Goal: Information Seeking & Learning: Learn about a topic

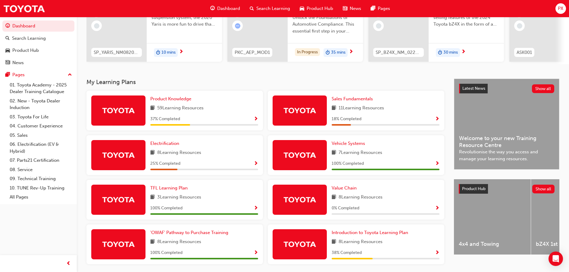
scroll to position [99, 0]
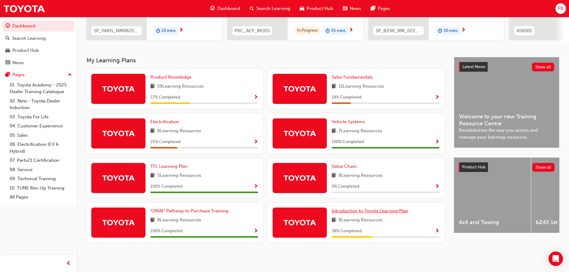
click at [368, 212] on span "Introduction to Toyota Learning Plan" at bounding box center [370, 210] width 77 height 5
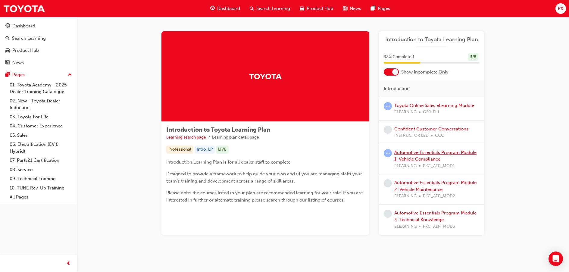
click at [405, 152] on link "Automotive Essentials Program Module 1: Vehicle Compliance" at bounding box center [436, 156] width 82 height 12
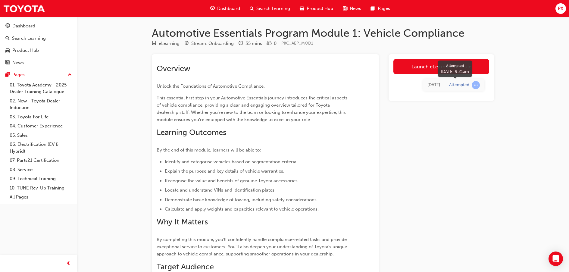
click at [477, 85] on span "learningRecordVerb_ATTEMPT-icon" at bounding box center [476, 85] width 8 height 8
click at [430, 69] on link "Launch eLearning module" at bounding box center [442, 66] width 96 height 15
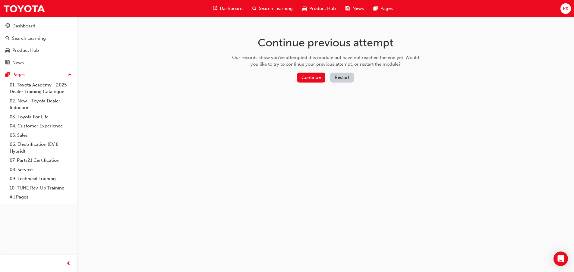
click at [347, 76] on button "Restart" at bounding box center [342, 78] width 24 height 10
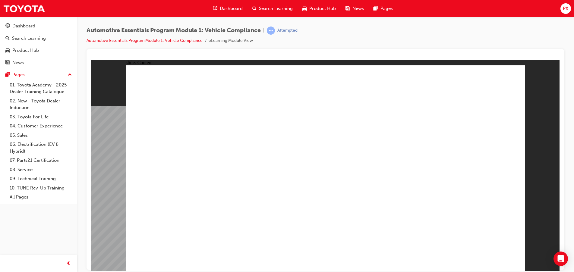
click at [528, 123] on div "slide: Content Rectangle 1 Oval 1 MENU Line 1 RESOURCES Line 1 Rectangle 1 arro…" at bounding box center [325, 165] width 468 height 211
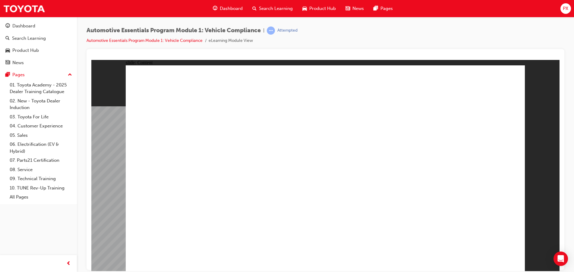
radio input "true"
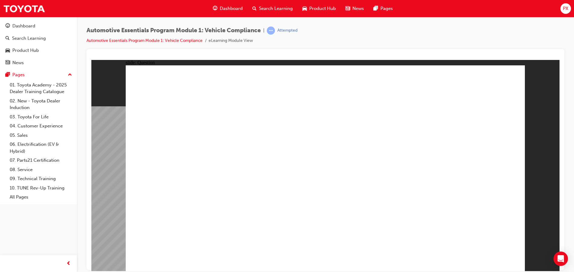
radio input "true"
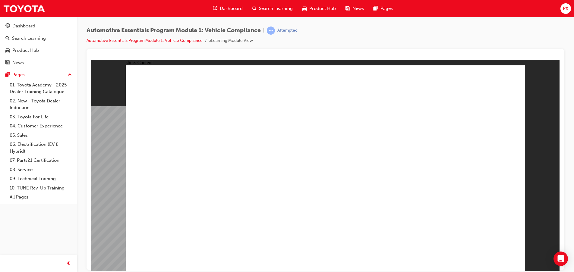
drag, startPoint x: 327, startPoint y: 159, endPoint x: 343, endPoint y: 157, distance: 16.3
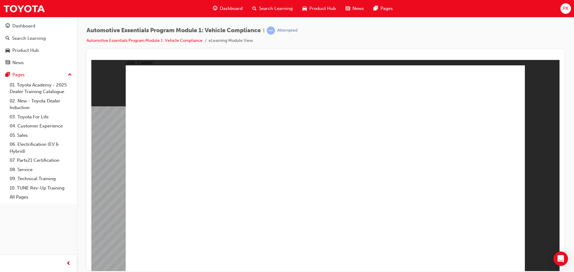
drag, startPoint x: 361, startPoint y: 180, endPoint x: 367, endPoint y: 155, distance: 25.4
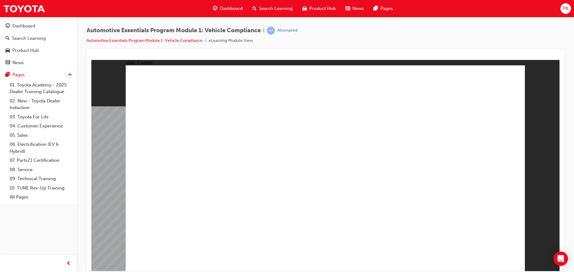
drag, startPoint x: 416, startPoint y: 177, endPoint x: 421, endPoint y: 160, distance: 17.1
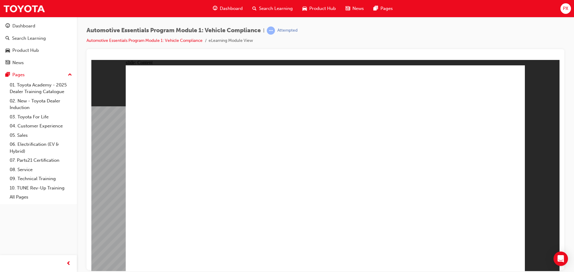
drag, startPoint x: 181, startPoint y: 172, endPoint x: 191, endPoint y: 182, distance: 13.4
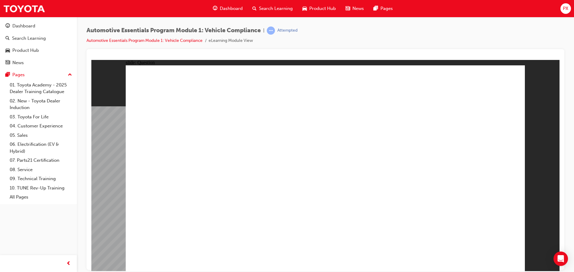
radio input "true"
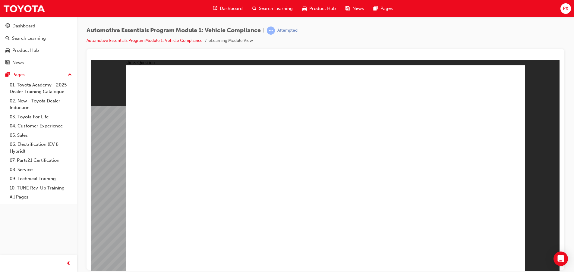
radio input "true"
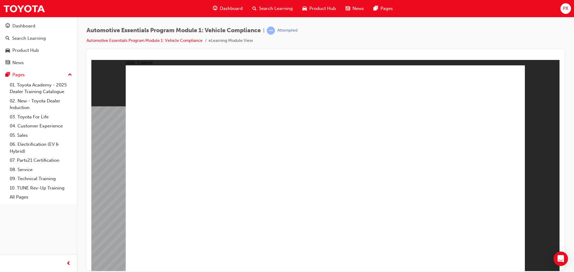
drag, startPoint x: 503, startPoint y: 263, endPoint x: 490, endPoint y: 256, distance: 14.0
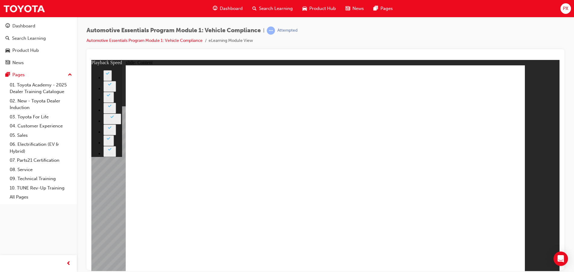
type input "11"
type input "0"
type input "12"
type input "0"
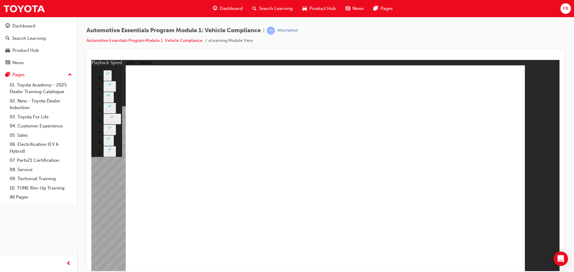
type input "12"
type input "0"
type input "12"
type input "2"
type input "12"
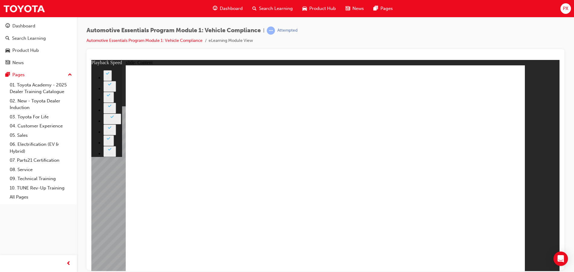
type input "5"
type input "12"
type input "7"
type input "12"
type input "10"
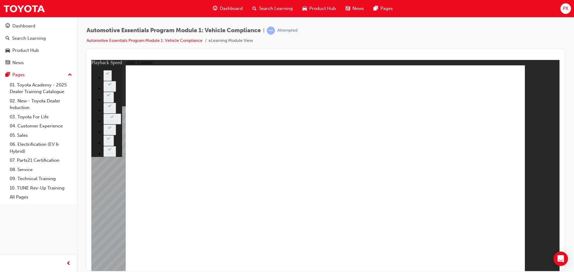
drag, startPoint x: 456, startPoint y: 196, endPoint x: 456, endPoint y: 170, distance: 26.2
type input "43"
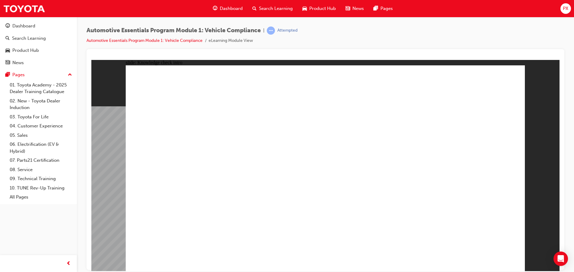
radio input "true"
drag, startPoint x: 345, startPoint y: 205, endPoint x: 331, endPoint y: 206, distance: 13.6
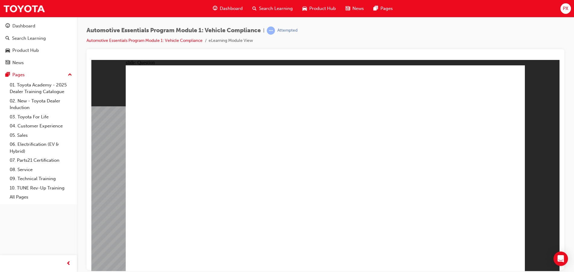
drag, startPoint x: 361, startPoint y: 152, endPoint x: 392, endPoint y: 137, distance: 34.5
radio input "true"
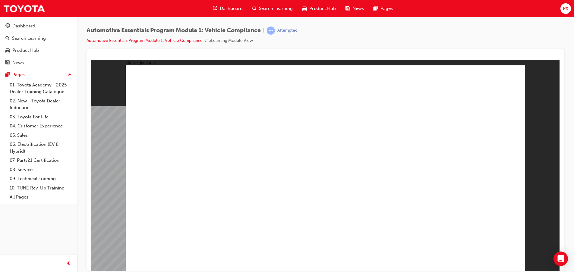
drag, startPoint x: 306, startPoint y: 203, endPoint x: 324, endPoint y: 207, distance: 18.5
radio input "true"
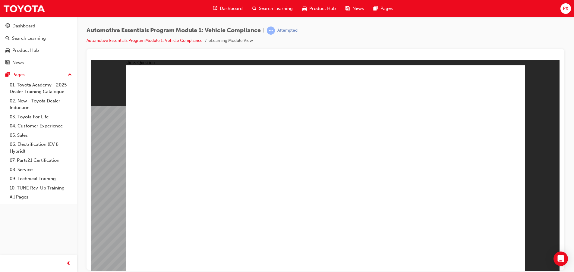
drag, startPoint x: 496, startPoint y: 251, endPoint x: 495, endPoint y: 255, distance: 3.5
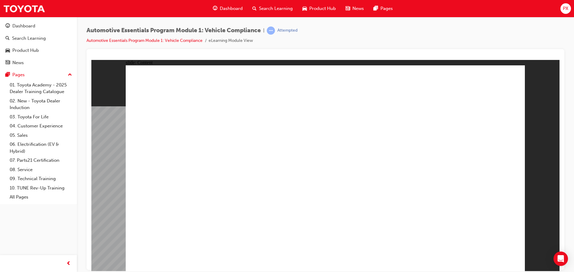
drag, startPoint x: 511, startPoint y: 75, endPoint x: 508, endPoint y: 74, distance: 3.8
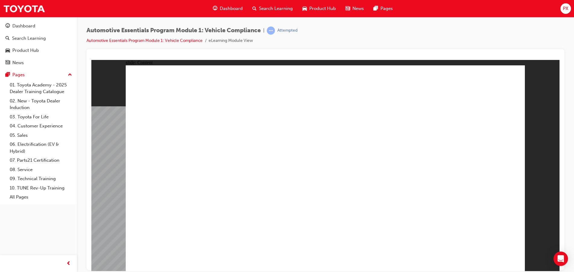
drag, startPoint x: 391, startPoint y: 117, endPoint x: 377, endPoint y: 113, distance: 14.0
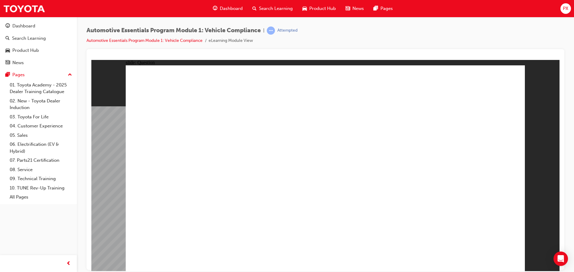
radio input "true"
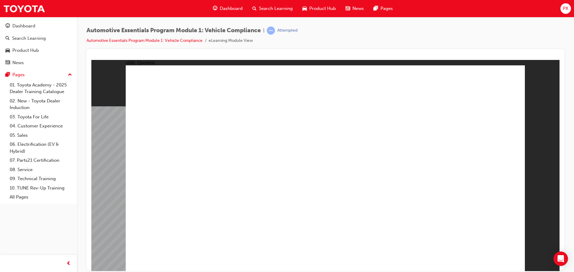
radio input "true"
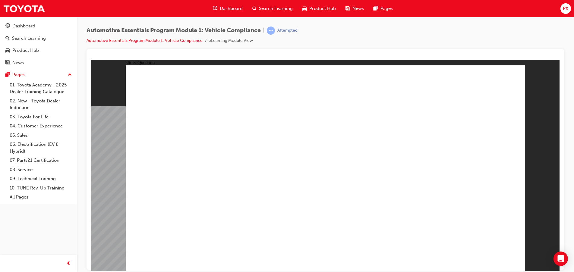
radio input "true"
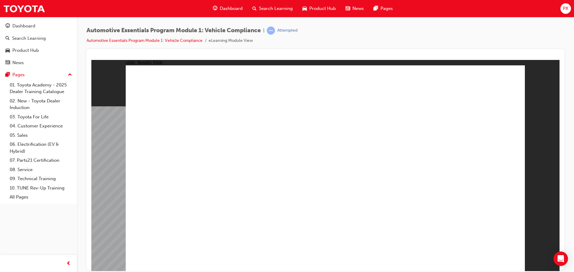
radio input "true"
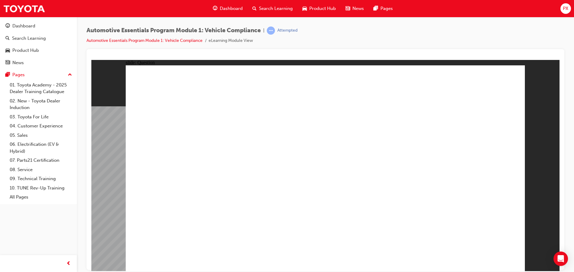
radio input "true"
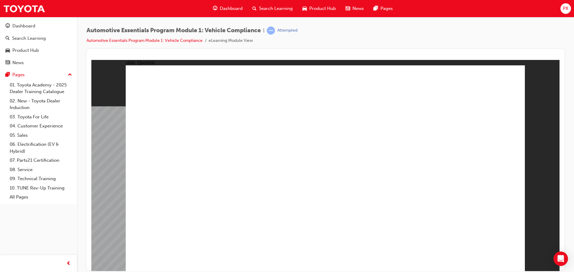
radio input "true"
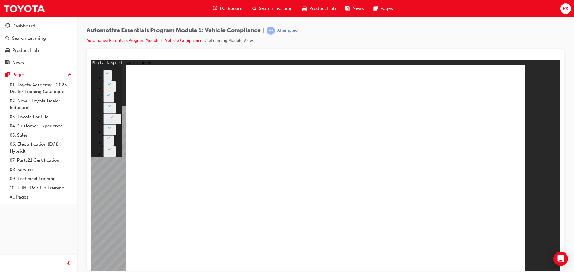
type input "35"
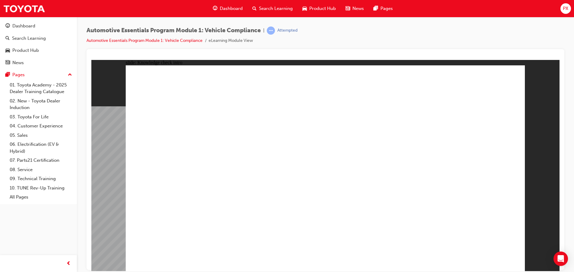
radio input "true"
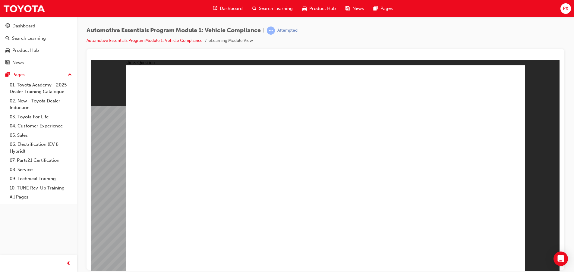
radio input "true"
drag, startPoint x: 332, startPoint y: 199, endPoint x: 316, endPoint y: 204, distance: 16.5
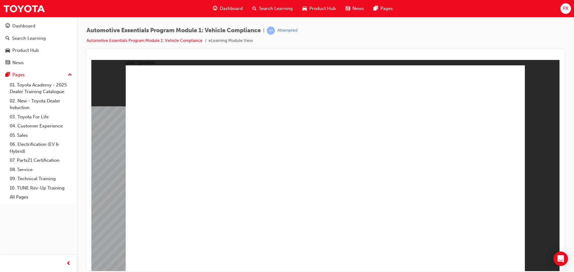
radio input "true"
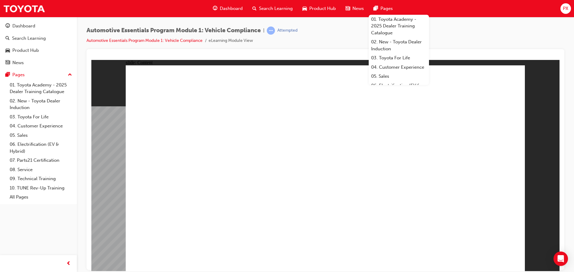
click at [476, 41] on div "Automotive Essentials Program Module 1: Vehicle Compliance | Attempted Automoti…" at bounding box center [326, 38] width 478 height 23
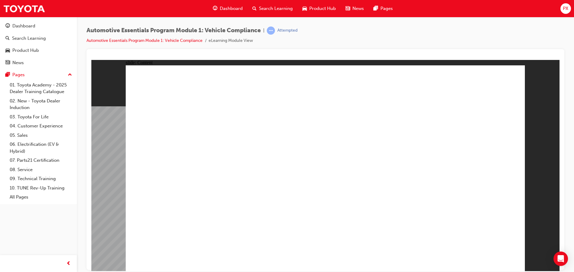
drag, startPoint x: 438, startPoint y: 108, endPoint x: 449, endPoint y: 125, distance: 20.3
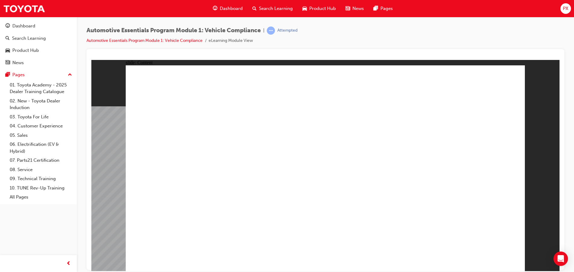
drag, startPoint x: 401, startPoint y: 224, endPoint x: 419, endPoint y: 227, distance: 18.4
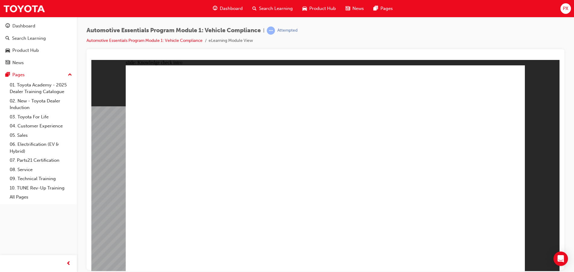
radio input "true"
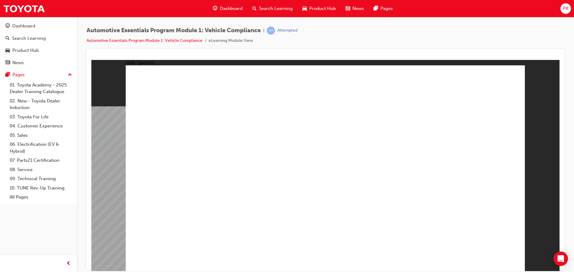
radio input "true"
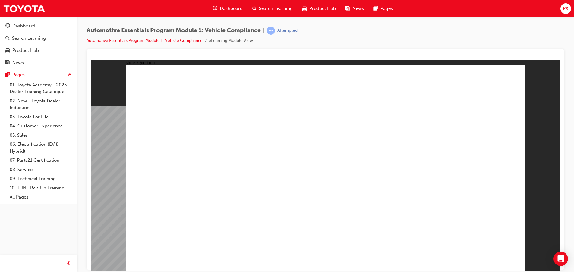
radio input "true"
drag, startPoint x: 346, startPoint y: 203, endPoint x: 333, endPoint y: 203, distance: 12.7
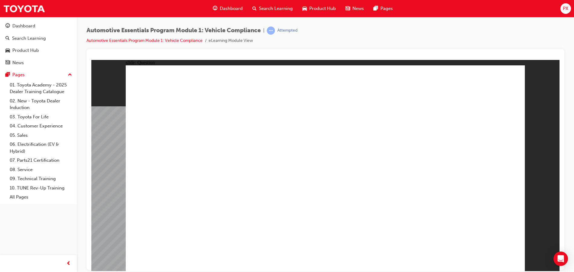
radio input "true"
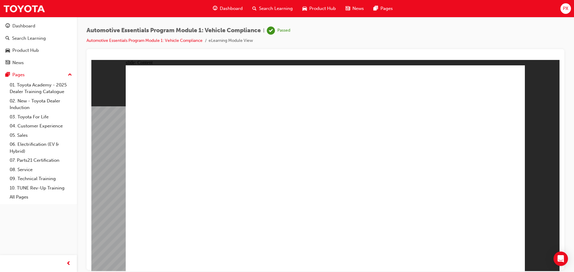
click at [233, 8] on span "Dashboard" at bounding box center [231, 8] width 23 height 7
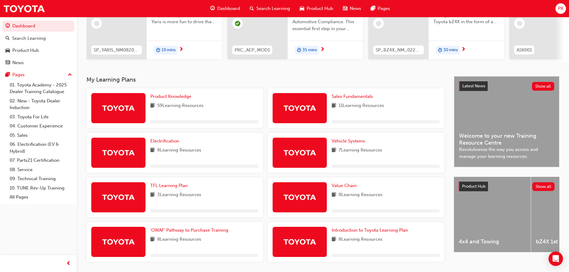
scroll to position [99, 0]
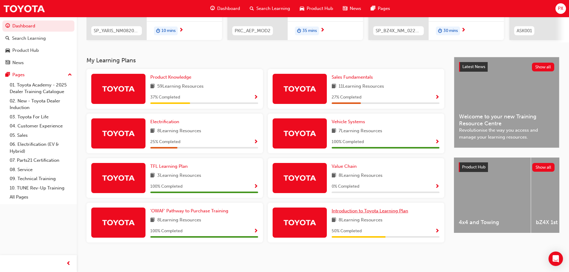
click at [375, 210] on span "Introduction to Toyota Learning Plan" at bounding box center [370, 210] width 77 height 5
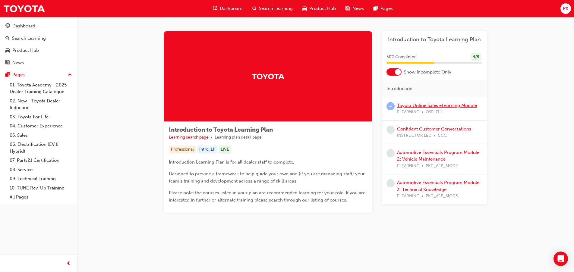
click at [415, 106] on link "Toyota Online Sales eLearning Module" at bounding box center [437, 105] width 80 height 5
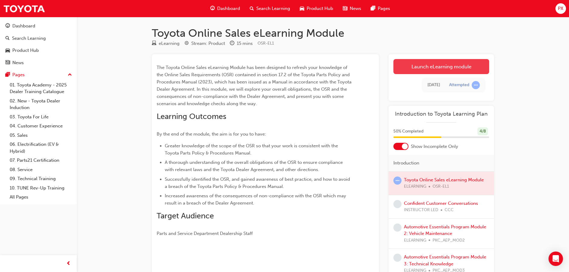
click at [438, 68] on link "Launch eLearning module" at bounding box center [442, 66] width 96 height 15
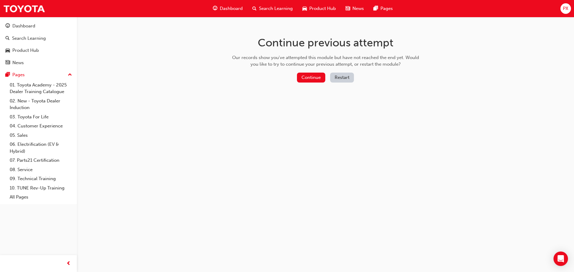
click at [348, 79] on button "Restart" at bounding box center [342, 78] width 24 height 10
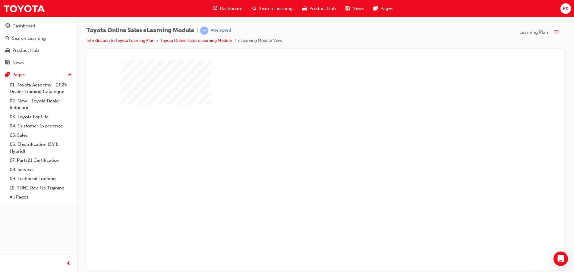
click at [362, 153] on div at bounding box center [326, 168] width 410 height 217
click at [308, 148] on div "play" at bounding box center [308, 148] width 0 height 0
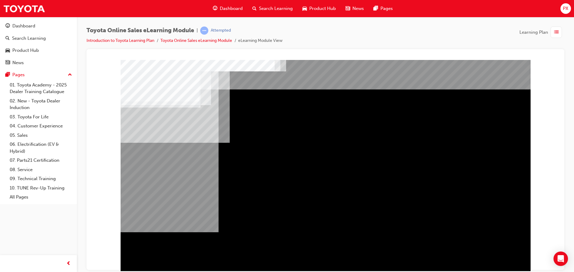
scroll to position [15, 0]
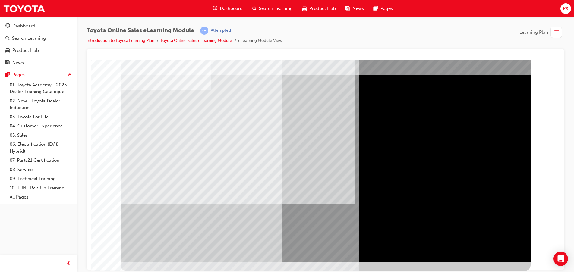
scroll to position [0, 0]
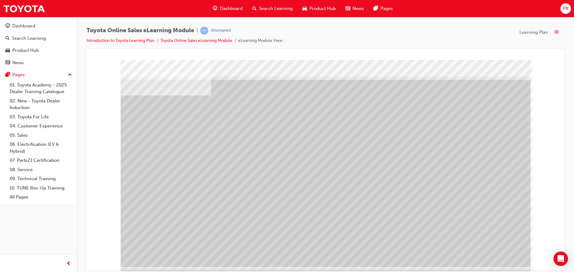
scroll to position [15, 0]
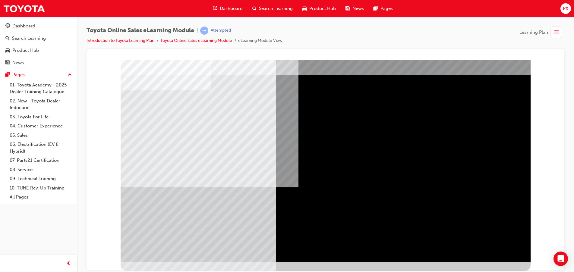
scroll to position [0, 0]
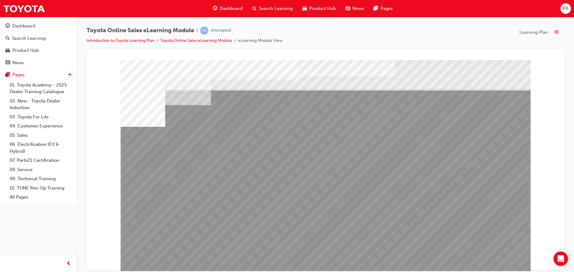
drag, startPoint x: 200, startPoint y: 205, endPoint x: 207, endPoint y: 206, distance: 7.0
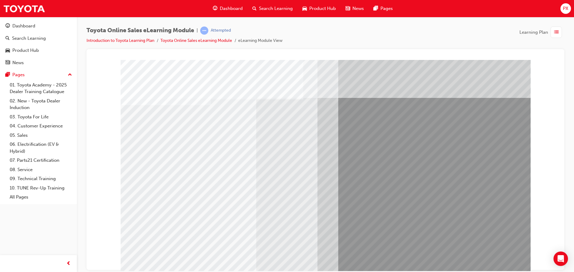
drag, startPoint x: 334, startPoint y: 146, endPoint x: 339, endPoint y: 143, distance: 5.4
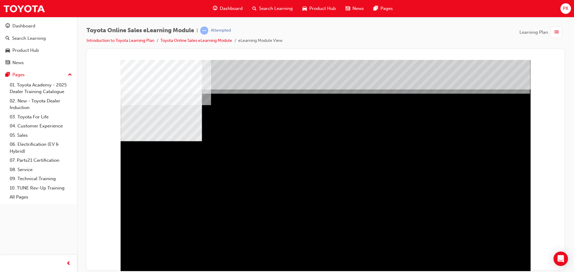
drag, startPoint x: 316, startPoint y: 191, endPoint x: 323, endPoint y: 191, distance: 7.5
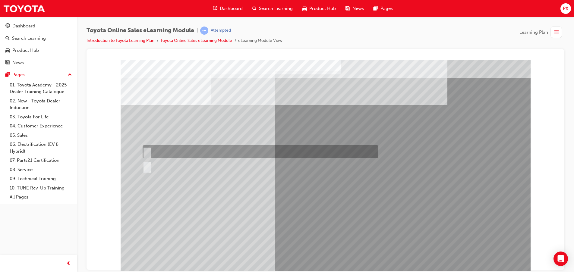
click at [148, 151] on input "True" at bounding box center [146, 152] width 7 height 7
radio input "true"
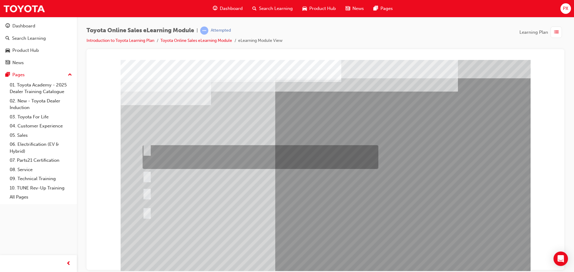
click at [147, 149] on input "It can be called Hometown Parts to keep it simple, as long as your dealership n…" at bounding box center [146, 149] width 7 height 7
radio input "true"
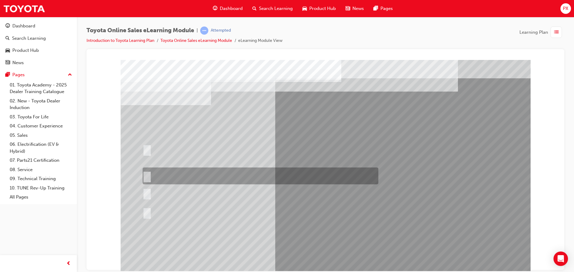
click at [148, 176] on input "It must have “Official Toyota online store” in the name." at bounding box center [146, 176] width 7 height 7
radio input "true"
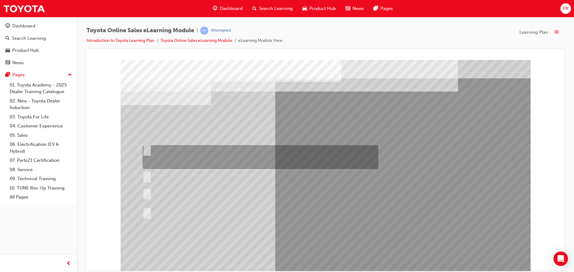
click at [148, 148] on input "It can be called Hometown Parts to keep it simple, as long as your dealership n…" at bounding box center [146, 149] width 7 height 7
radio input "true"
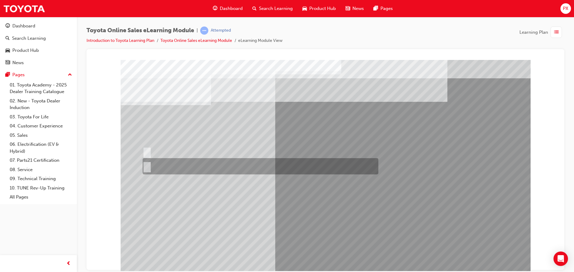
click at [148, 165] on input "No" at bounding box center [146, 166] width 7 height 7
radio input "true"
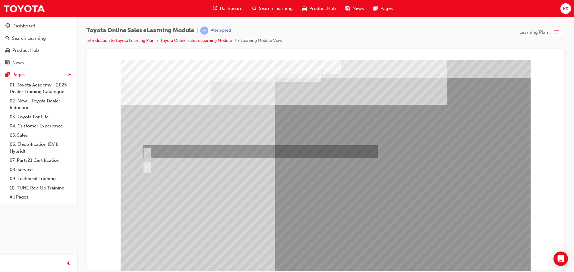
click at [149, 151] on input "True" at bounding box center [146, 152] width 7 height 7
radio input "true"
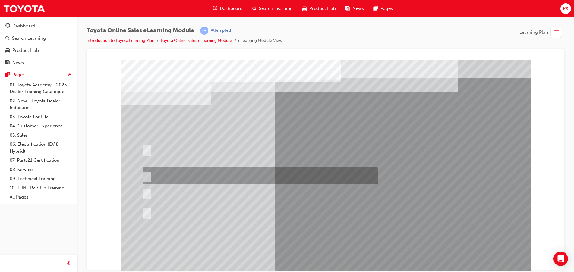
click at [150, 174] on div at bounding box center [259, 176] width 236 height 17
radio input "true"
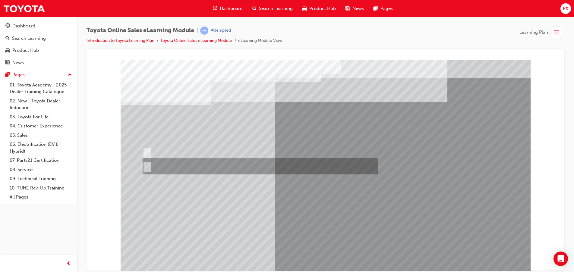
click at [147, 163] on input "No" at bounding box center [146, 166] width 7 height 7
radio input "true"
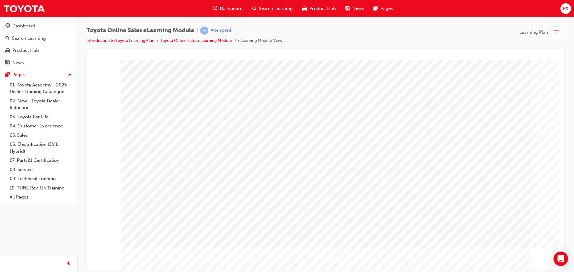
click at [225, 9] on span "Dashboard" at bounding box center [231, 8] width 23 height 7
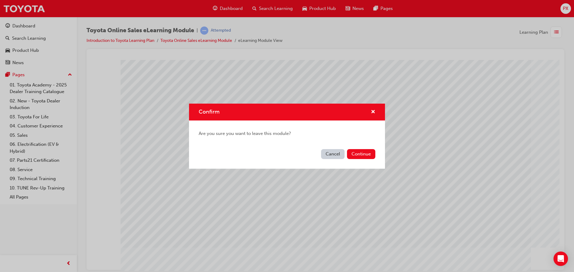
click at [337, 155] on button "Cancel" at bounding box center [333, 154] width 24 height 10
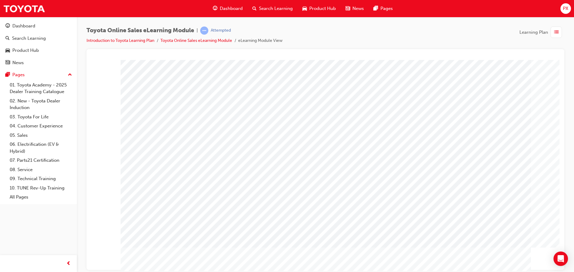
scroll to position [15, 0]
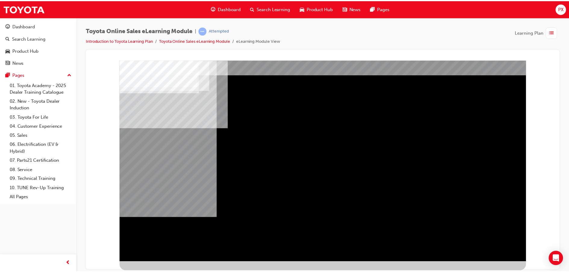
scroll to position [0, 0]
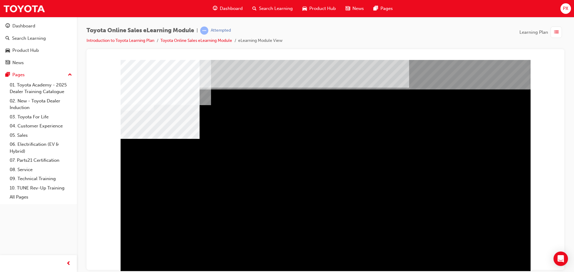
click at [237, 8] on span "Dashboard" at bounding box center [231, 8] width 23 height 7
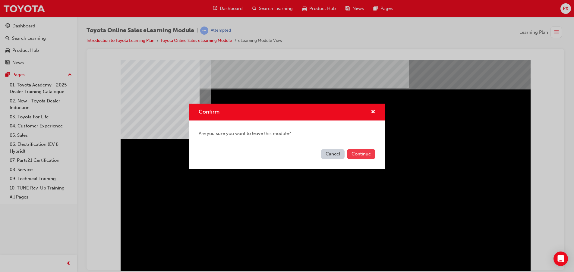
click at [358, 156] on button "Continue" at bounding box center [361, 154] width 28 height 10
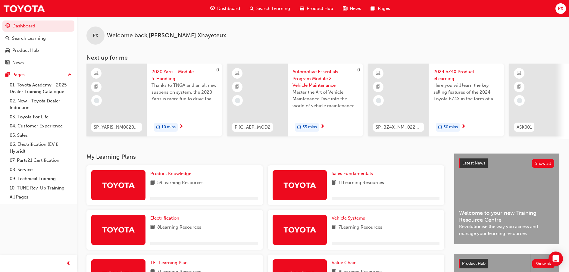
scroll to position [99, 0]
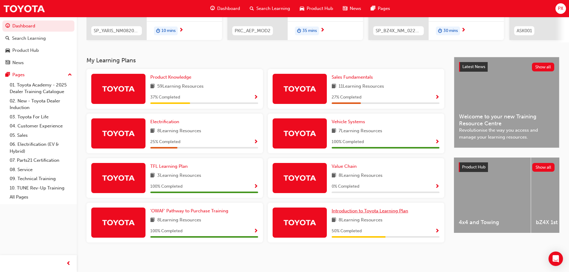
click at [374, 211] on span "Introduction to Toyota Learning Plan" at bounding box center [370, 210] width 77 height 5
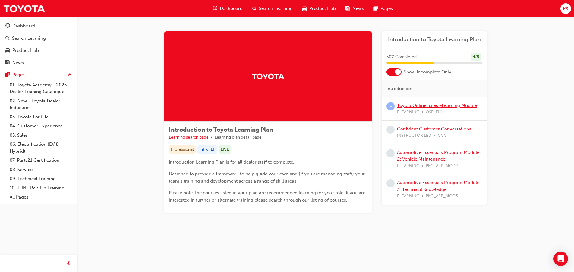
click at [441, 104] on link "Toyota Online Sales eLearning Module" at bounding box center [437, 105] width 80 height 5
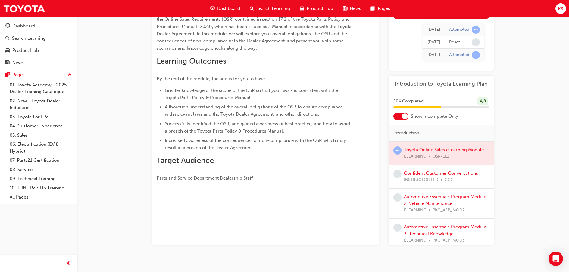
scroll to position [63, 0]
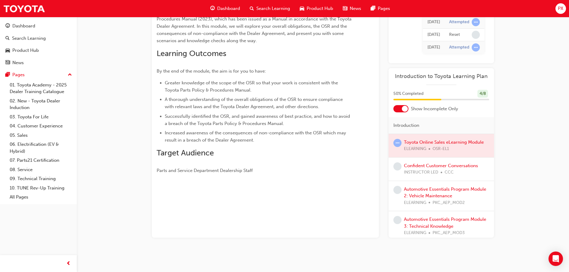
click at [455, 142] on div at bounding box center [442, 145] width 106 height 23
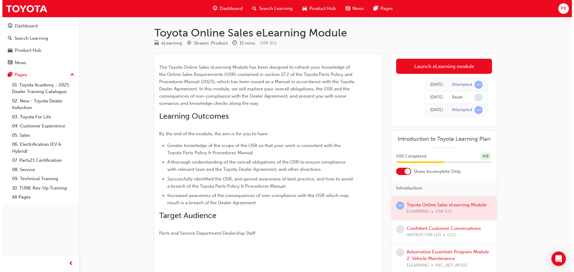
scroll to position [0, 0]
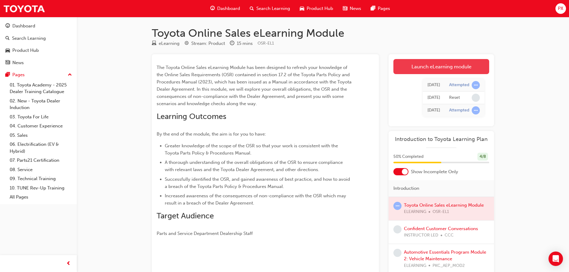
click at [458, 66] on link "Launch eLearning module" at bounding box center [442, 66] width 96 height 15
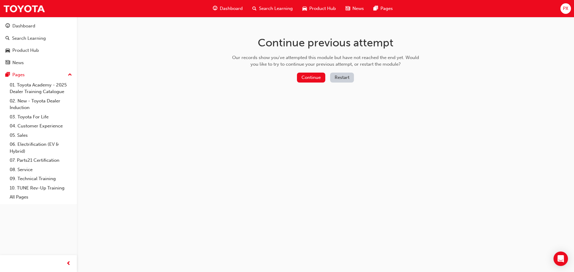
click at [341, 76] on button "Restart" at bounding box center [342, 78] width 24 height 10
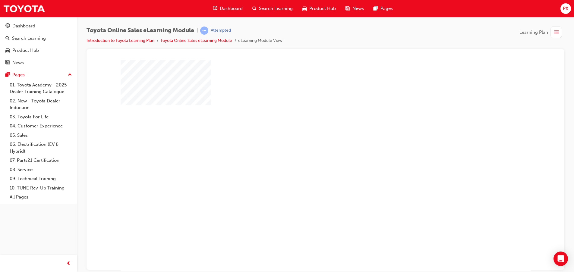
click at [308, 148] on div "play" at bounding box center [308, 148] width 0 height 0
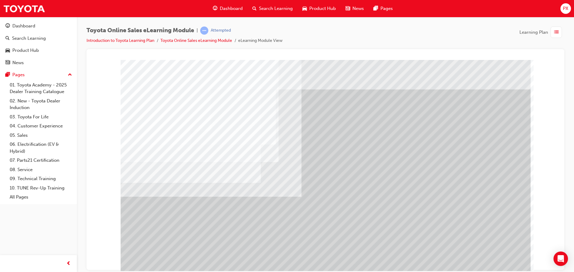
drag, startPoint x: 369, startPoint y: 153, endPoint x: 370, endPoint y: 158, distance: 4.9
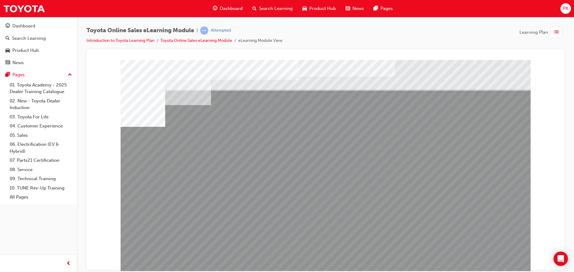
drag, startPoint x: 253, startPoint y: 213, endPoint x: 260, endPoint y: 214, distance: 7.6
drag, startPoint x: 311, startPoint y: 215, endPoint x: 333, endPoint y: 216, distance: 22.6
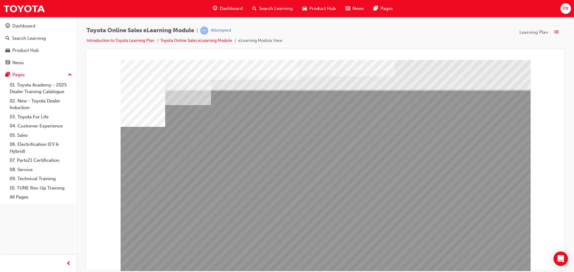
drag, startPoint x: 432, startPoint y: 213, endPoint x: 466, endPoint y: 215, distance: 34.4
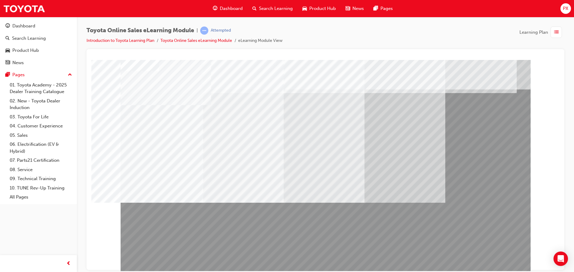
drag, startPoint x: 192, startPoint y: 194, endPoint x: 231, endPoint y: 212, distance: 42.4
click at [253, 222] on div at bounding box center [326, 168] width 410 height 217
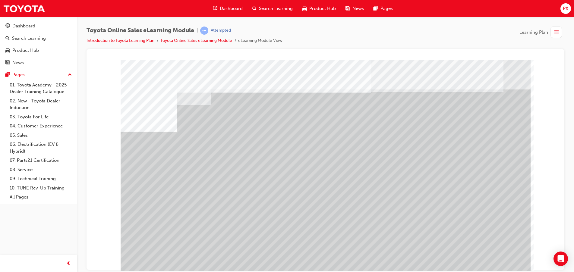
drag, startPoint x: 230, startPoint y: 218, endPoint x: 301, endPoint y: 218, distance: 70.2
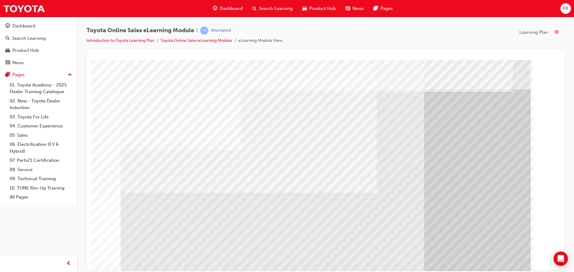
click at [408, 248] on div "multistate" at bounding box center [326, 168] width 410 height 217
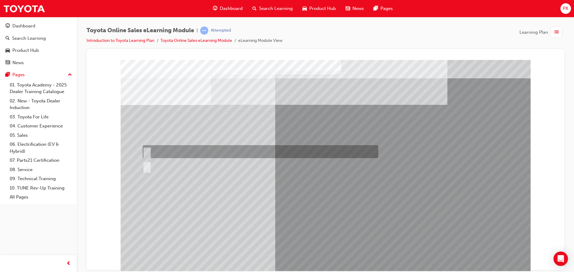
click at [149, 151] on input "True" at bounding box center [146, 152] width 7 height 7
radio input "true"
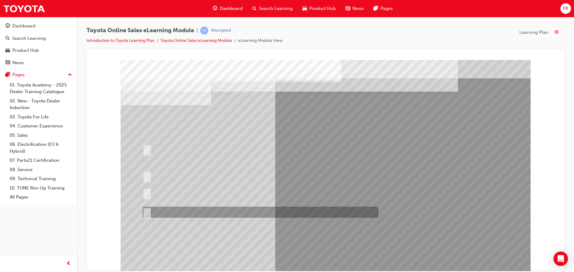
click at [147, 212] on input "It must be TMCA approved Dealer name." at bounding box center [146, 212] width 7 height 7
radio input "true"
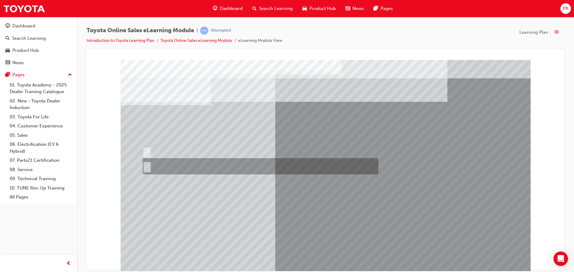
click at [149, 166] on div at bounding box center [259, 166] width 236 height 16
radio input "true"
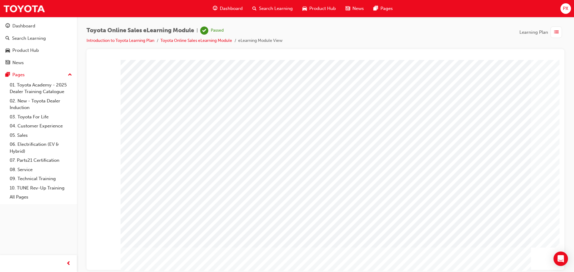
click at [225, 8] on span "Dashboard" at bounding box center [231, 8] width 23 height 7
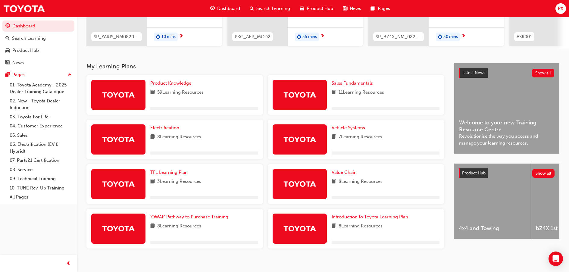
scroll to position [99, 0]
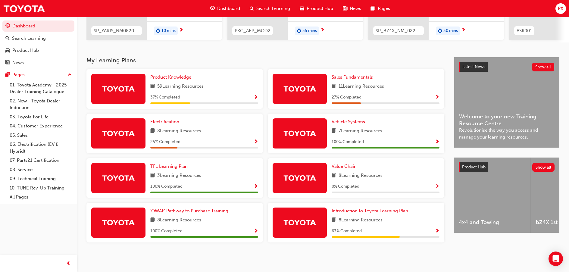
click at [374, 210] on span "Introduction to Toyota Learning Plan" at bounding box center [370, 210] width 77 height 5
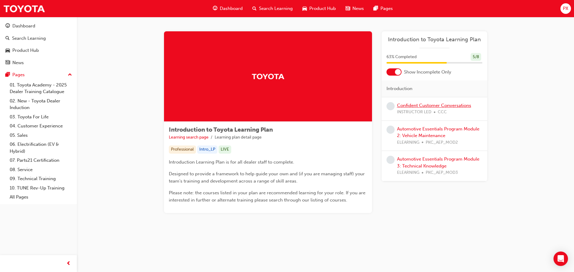
click at [437, 105] on link "Confident Customer Conversations" at bounding box center [434, 105] width 74 height 5
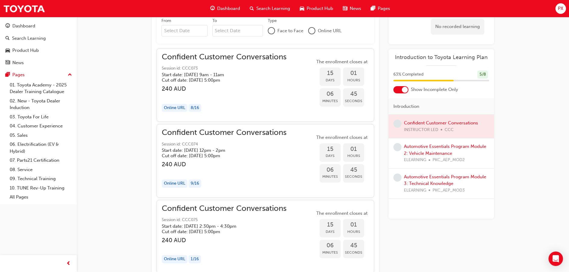
scroll to position [355, 0]
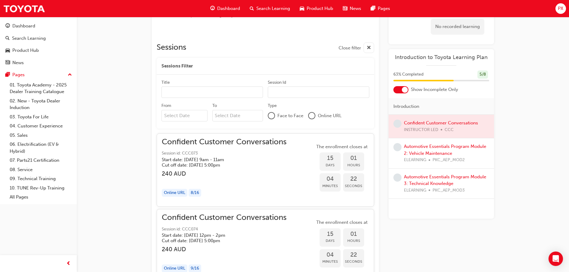
click at [192, 92] on input "Title" at bounding box center [213, 92] width 102 height 11
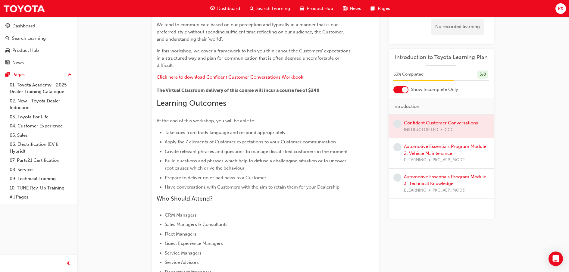
scroll to position [90, 0]
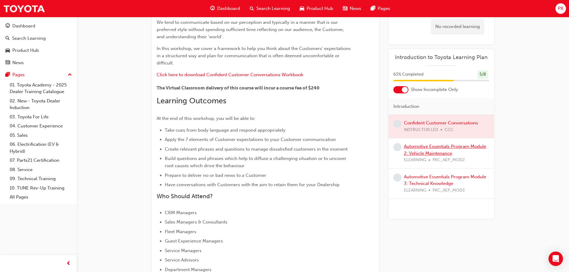
click at [439, 147] on link "Automotive Essentials Program Module 2: Vehicle Maintenance" at bounding box center [445, 150] width 82 height 12
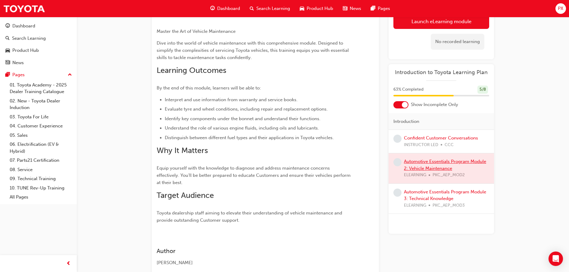
scroll to position [23, 0]
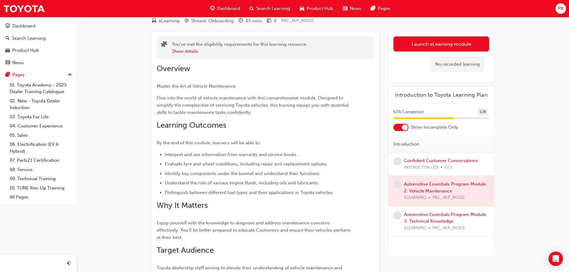
click at [443, 186] on div at bounding box center [442, 191] width 106 height 30
click at [452, 47] on link "Launch eLearning module" at bounding box center [442, 43] width 96 height 15
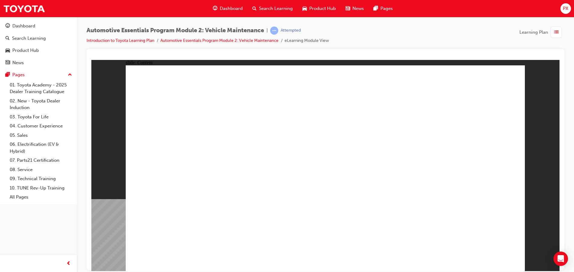
drag, startPoint x: 475, startPoint y: 83, endPoint x: 462, endPoint y: 87, distance: 13.9
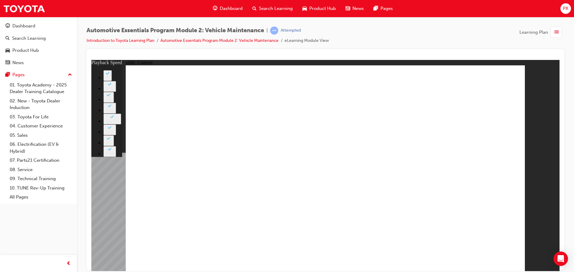
type input "1"
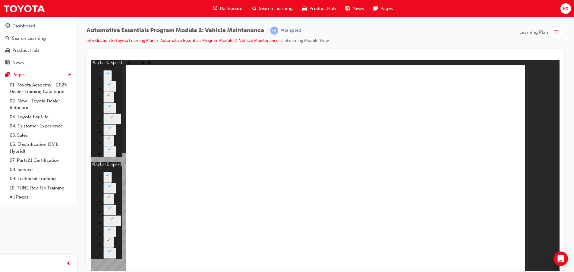
type input "1"
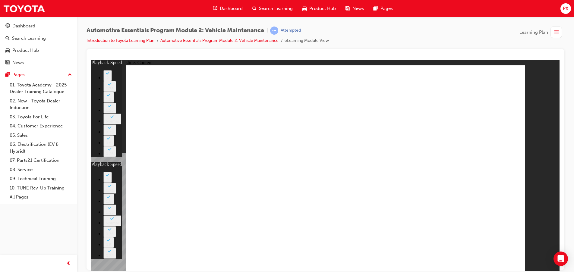
type input "1"
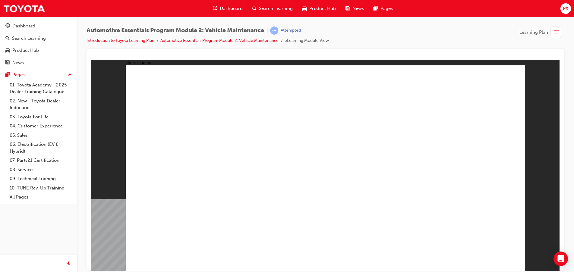
drag, startPoint x: 245, startPoint y: 223, endPoint x: 237, endPoint y: 229, distance: 9.8
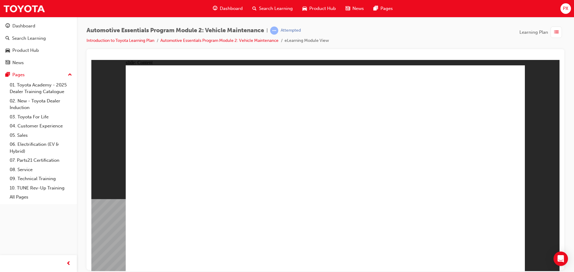
drag, startPoint x: 447, startPoint y: 214, endPoint x: 472, endPoint y: 162, distance: 57.3
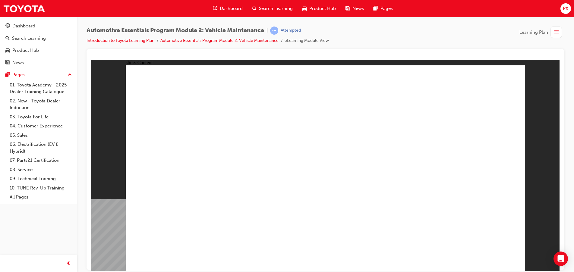
drag, startPoint x: 396, startPoint y: 194, endPoint x: 427, endPoint y: 206, distance: 33.5
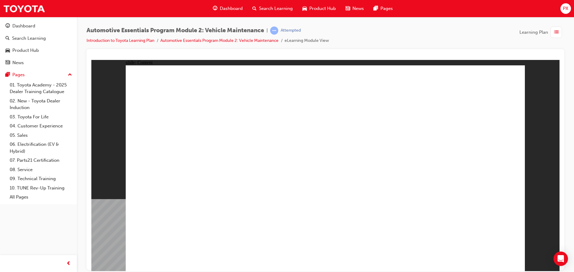
drag, startPoint x: 484, startPoint y: 251, endPoint x: 484, endPoint y: 257, distance: 6.0
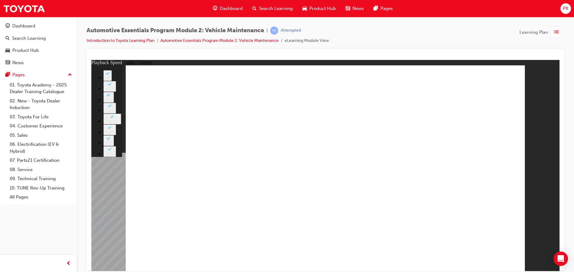
type input "8"
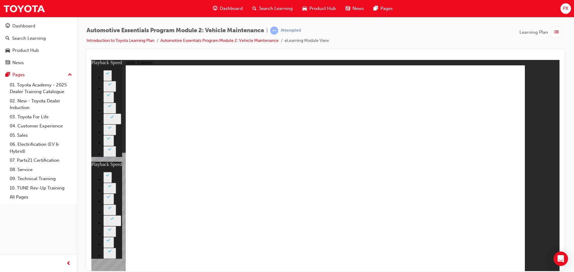
type input "20"
type input "8"
type input "20"
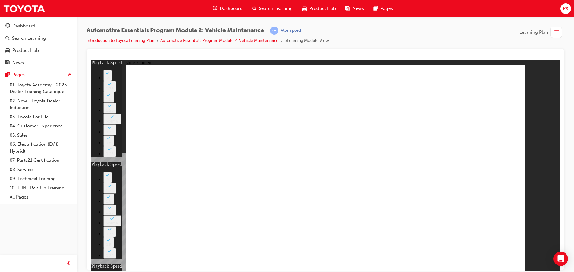
type input "10"
type input "8"
type input "20"
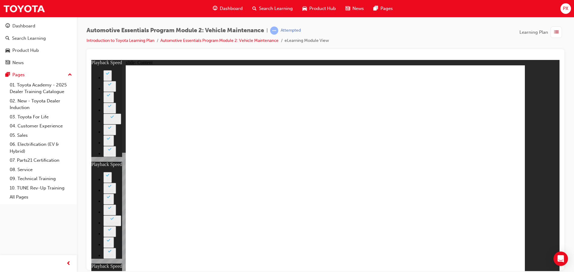
type input "10"
type input "46"
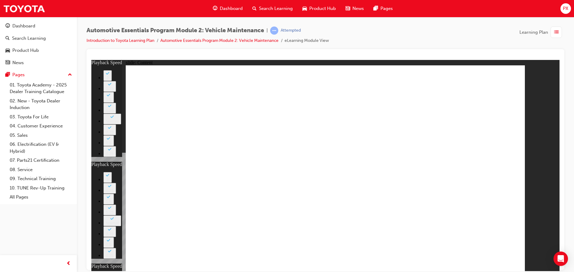
type input "8"
type input "20"
type input "10"
type input "11"
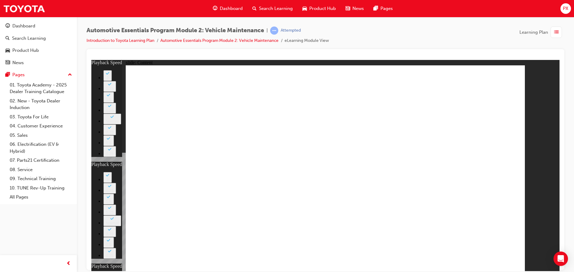
type input "8"
type input "20"
type input "10"
type input "46"
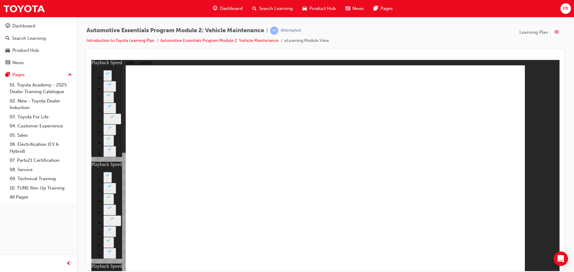
type input "11"
type input "8"
type input "20"
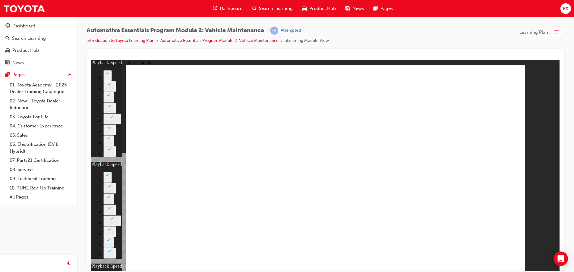
type input "10"
type input "46"
type input "11"
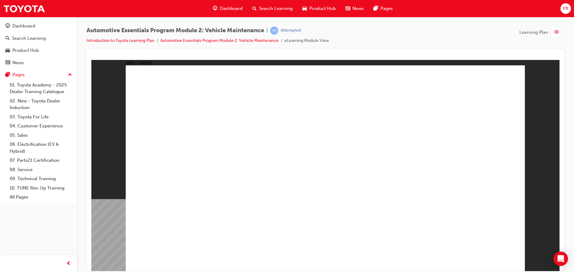
drag, startPoint x: 491, startPoint y: 251, endPoint x: 491, endPoint y: 254, distance: 3.3
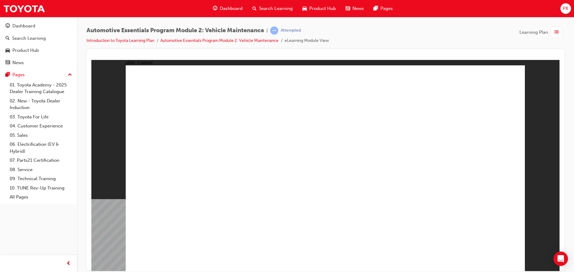
radio input "true"
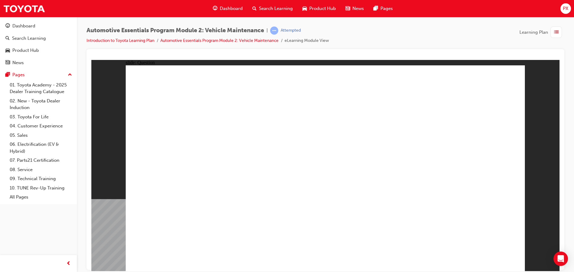
radio input "true"
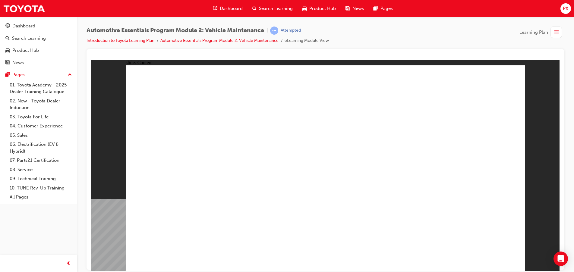
drag, startPoint x: 498, startPoint y: 251, endPoint x: 492, endPoint y: 255, distance: 8.0
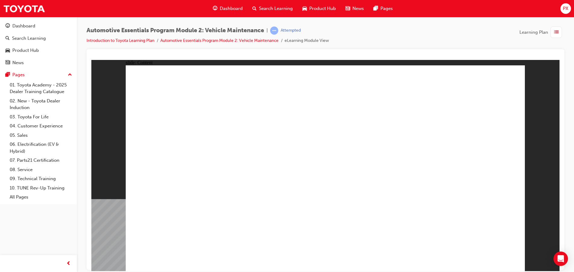
drag, startPoint x: 492, startPoint y: 252, endPoint x: 491, endPoint y: 256, distance: 3.8
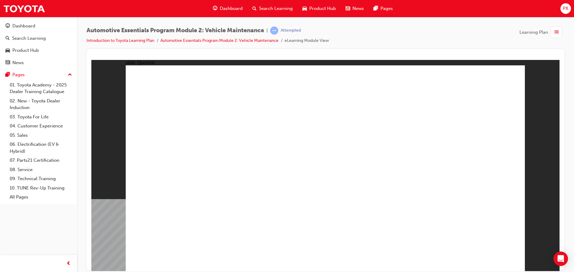
radio input "true"
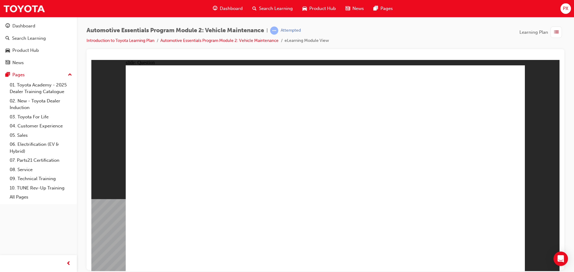
radio input "true"
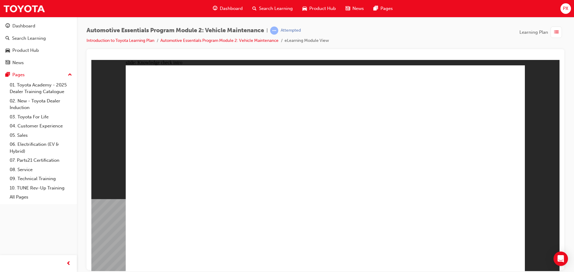
radio input "true"
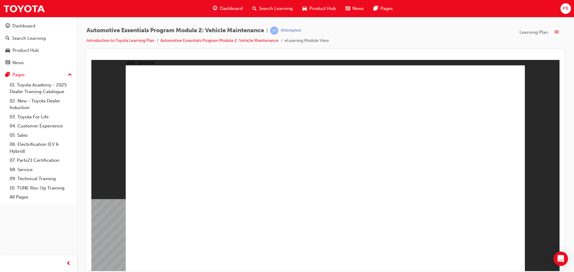
radio input "true"
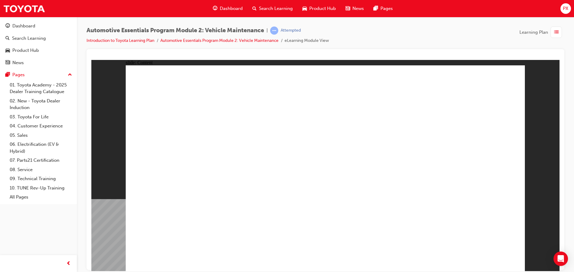
drag, startPoint x: 500, startPoint y: 251, endPoint x: 497, endPoint y: 255, distance: 5.6
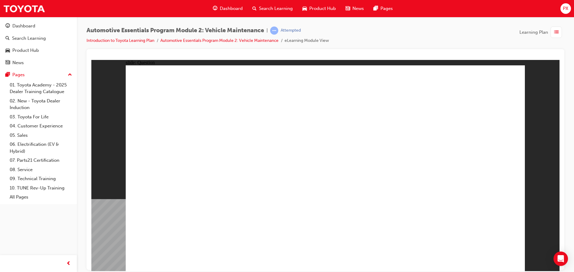
radio input "true"
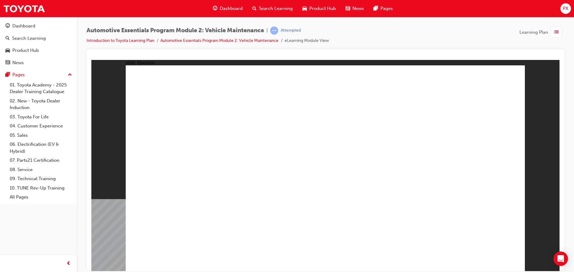
radio input "true"
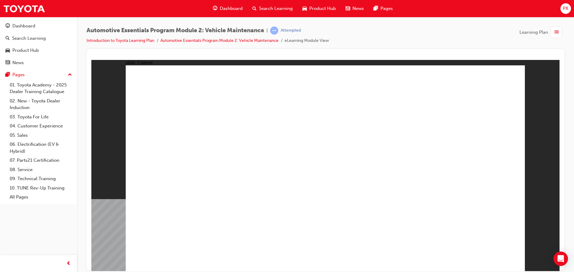
drag, startPoint x: 350, startPoint y: 190, endPoint x: 344, endPoint y: 183, distance: 9.5
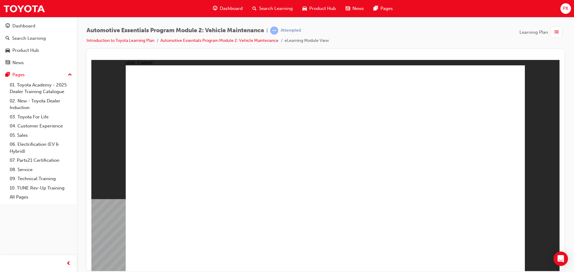
radio input "true"
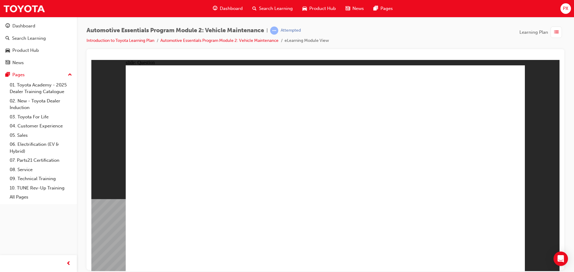
radio input "true"
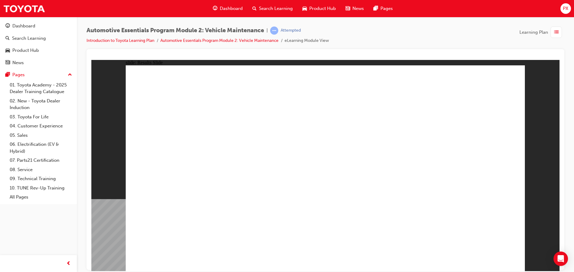
click at [234, 9] on span "Dashboard" at bounding box center [231, 8] width 23 height 7
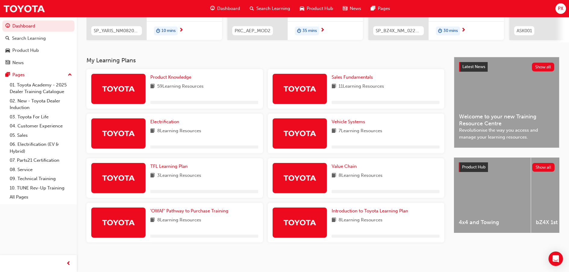
scroll to position [99, 0]
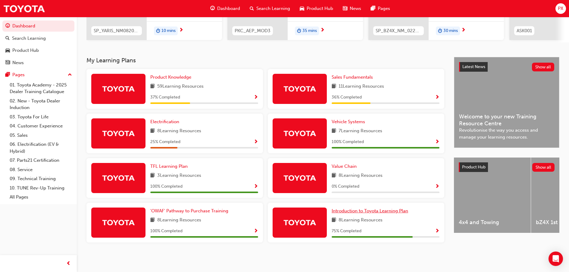
click at [372, 212] on span "Introduction to Toyota Learning Plan" at bounding box center [370, 210] width 77 height 5
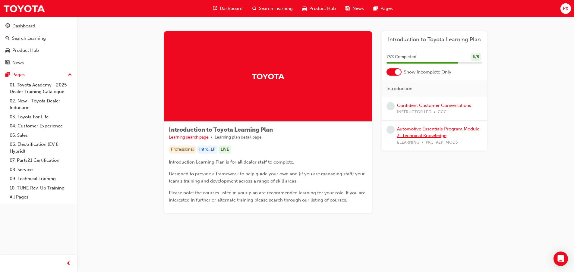
click at [446, 130] on link "Automotive Essentials Program Module 3: Technical Knowledge" at bounding box center [438, 132] width 82 height 12
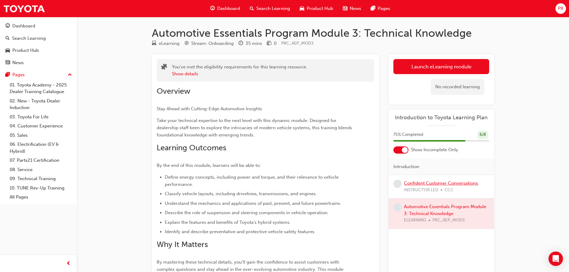
click at [428, 185] on link "Confident Customer Conversations" at bounding box center [441, 183] width 74 height 5
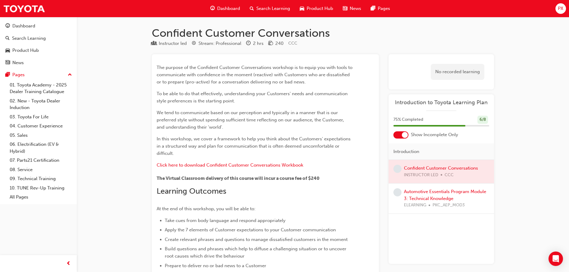
click at [229, 8] on span "Dashboard" at bounding box center [228, 8] width 23 height 7
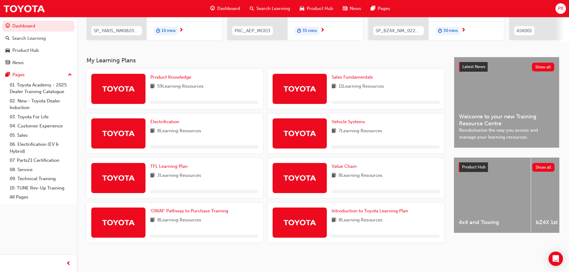
scroll to position [99, 0]
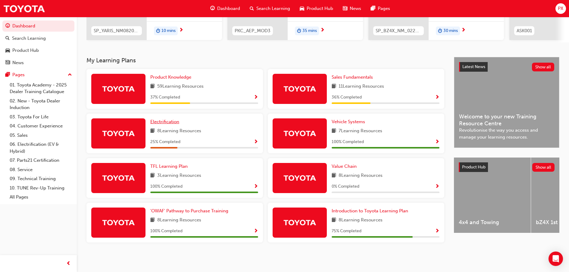
click at [162, 123] on span "Electrification" at bounding box center [164, 121] width 29 height 5
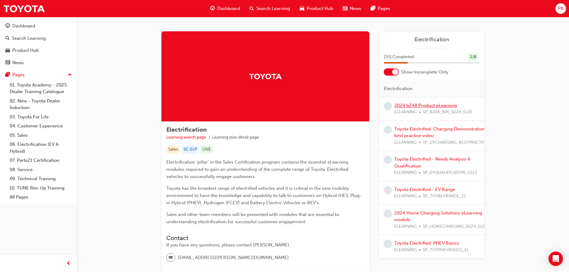
click at [446, 106] on link "2024 bZ4X Product eLearning" at bounding box center [426, 105] width 63 height 5
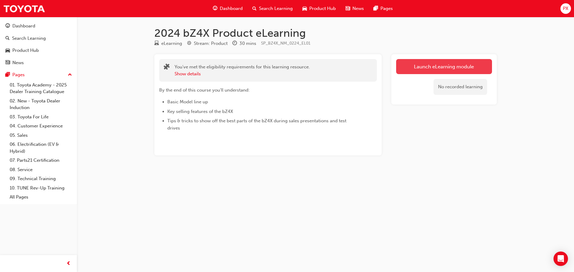
click at [453, 63] on link "Launch eLearning module" at bounding box center [444, 66] width 96 height 15
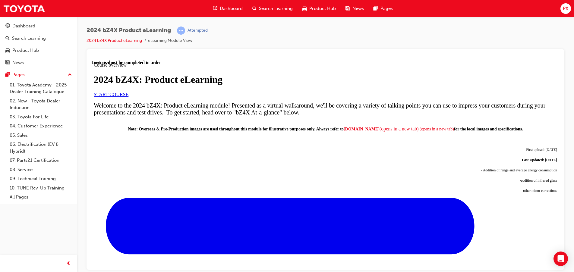
scroll to position [60, 0]
click at [128, 97] on span "START COURSE" at bounding box center [111, 94] width 35 height 5
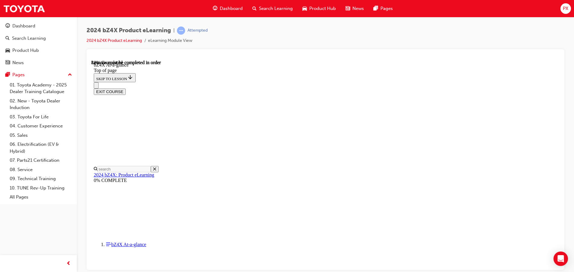
scroll to position [352, 0]
